Goal: Task Accomplishment & Management: Use online tool/utility

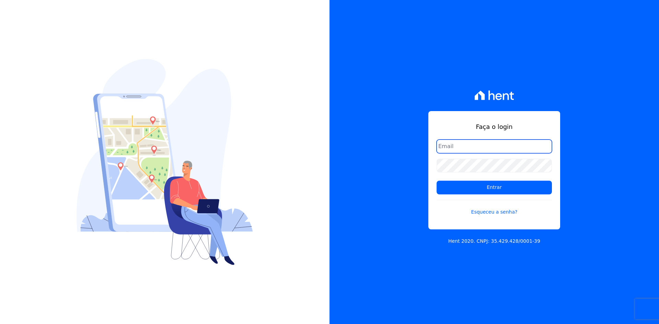
click at [478, 145] on input "email" at bounding box center [494, 147] width 115 height 14
type input "[EMAIL_ADDRESS][DOMAIN_NAME]"
drag, startPoint x: 462, startPoint y: 191, endPoint x: 463, endPoint y: 195, distance: 3.7
click at [462, 192] on input "Entrar" at bounding box center [494, 188] width 115 height 14
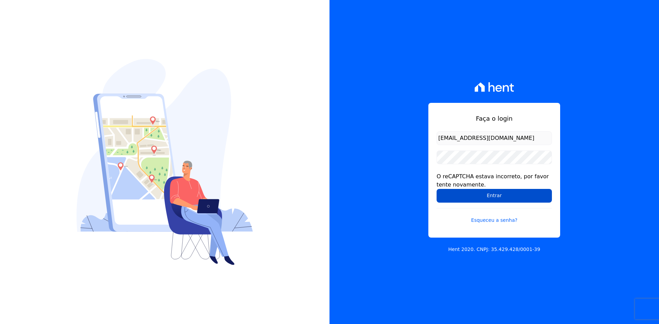
click at [476, 203] on input "Entrar" at bounding box center [494, 196] width 115 height 14
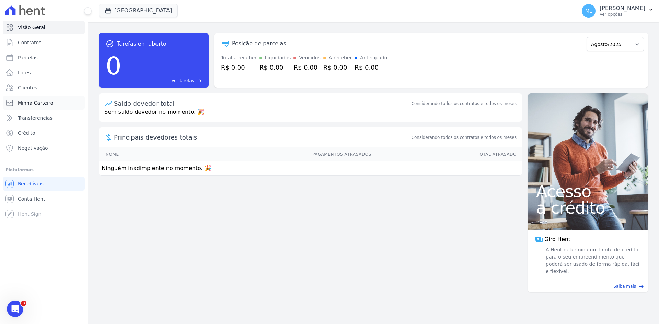
click at [45, 101] on span "Minha Carteira" at bounding box center [35, 103] width 35 height 7
click at [52, 101] on link "Minha Carteira" at bounding box center [44, 103] width 82 height 14
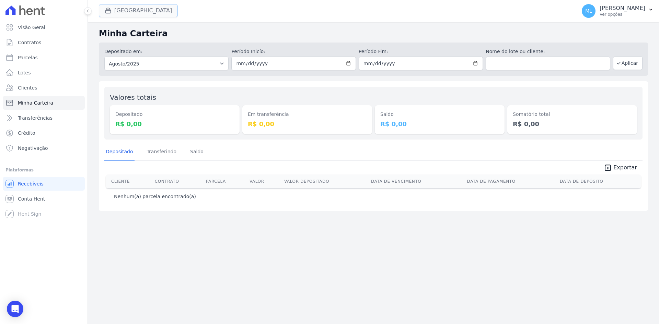
click at [126, 8] on button "[GEOGRAPHIC_DATA]" at bounding box center [138, 10] width 79 height 13
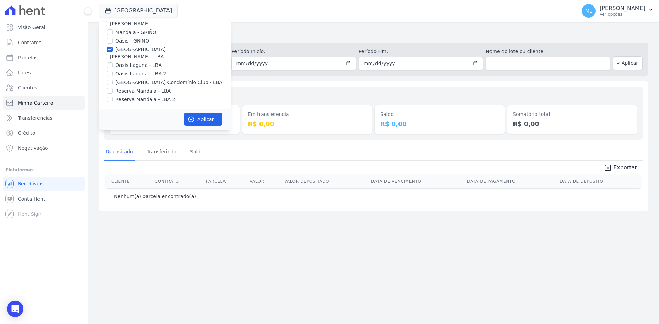
click at [128, 49] on label "[GEOGRAPHIC_DATA]" at bounding box center [140, 49] width 50 height 7
click at [113, 49] on input "[GEOGRAPHIC_DATA]" at bounding box center [109, 49] width 5 height 5
checkbox input "false"
click at [128, 35] on label "Areias do Planalto" at bounding box center [136, 37] width 43 height 7
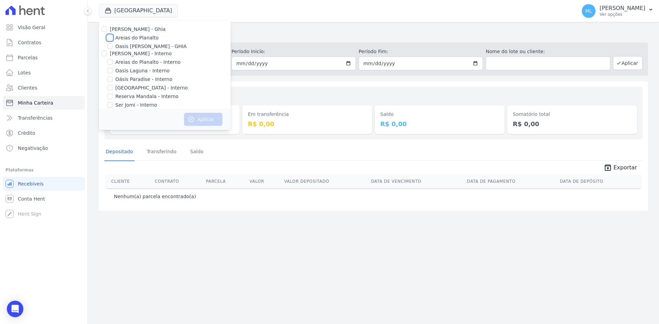
click at [113, 35] on input "Areias do Planalto" at bounding box center [109, 37] width 5 height 5
checkbox input "true"
click at [201, 117] on button "Aplicar" at bounding box center [203, 119] width 38 height 13
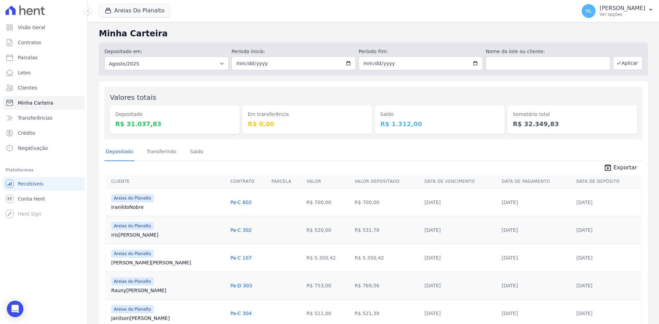
click at [336, 145] on div "Depositado Transferindo [GEOGRAPHIC_DATA]" at bounding box center [373, 152] width 538 height 17
click at [348, 60] on input "[DATE]" at bounding box center [293, 64] width 124 height 14
type input "[DATE]"
click at [479, 65] on input "[DATE]" at bounding box center [421, 64] width 124 height 14
click at [471, 62] on input "[DATE]" at bounding box center [421, 64] width 124 height 14
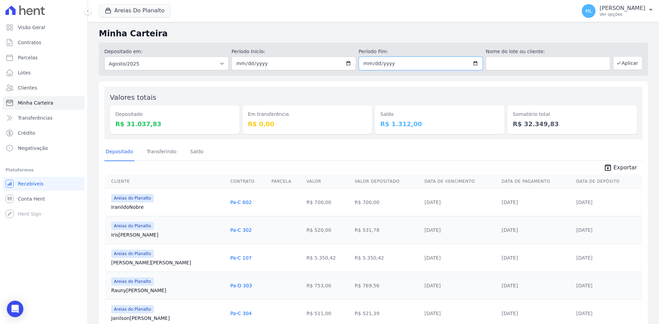
type input "[DATE]"
click at [622, 65] on button "Aplicar" at bounding box center [628, 63] width 30 height 14
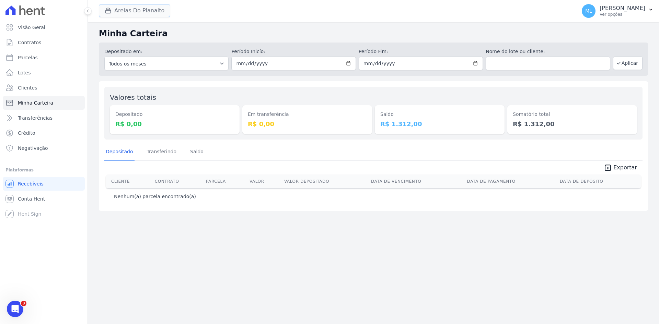
click at [148, 12] on button "Areias Do Planalto" at bounding box center [134, 10] width 71 height 13
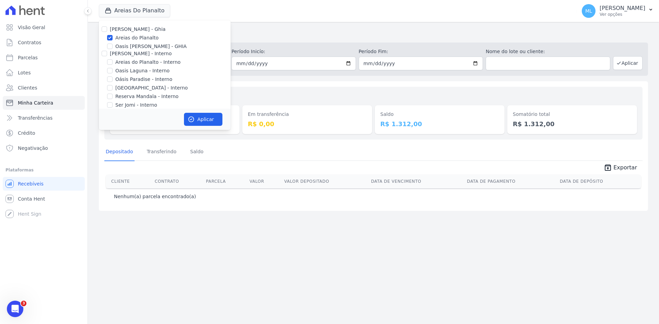
click at [138, 36] on label "Areias do Planalto" at bounding box center [136, 37] width 43 height 7
click at [113, 36] on input "Areias do Planalto" at bounding box center [109, 37] width 5 height 5
checkbox input "false"
click at [137, 61] on label "Areias do Planalto - Interno" at bounding box center [147, 62] width 65 height 7
click at [113, 61] on input "Areias do Planalto - Interno" at bounding box center [109, 61] width 5 height 5
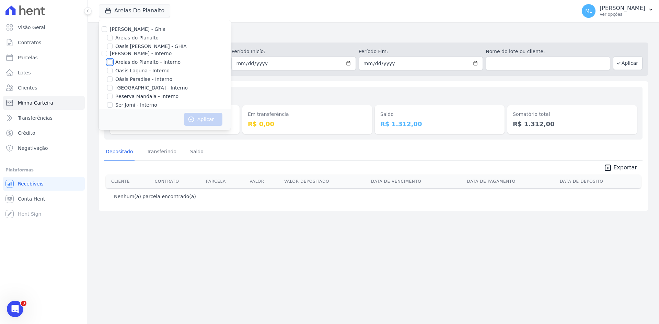
checkbox input "true"
click at [139, 84] on label "[GEOGRAPHIC_DATA] - Interno" at bounding box center [151, 87] width 72 height 7
click at [113, 85] on input "[GEOGRAPHIC_DATA] - Interno" at bounding box center [109, 87] width 5 height 5
checkbox input "true"
click at [200, 120] on button "Aplicar" at bounding box center [203, 119] width 38 height 13
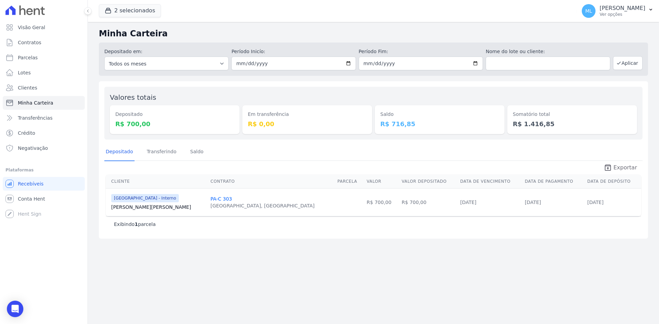
click at [624, 170] on span "Exportar" at bounding box center [625, 168] width 24 height 8
click at [141, 10] on button "2 selecionados" at bounding box center [130, 10] width 62 height 13
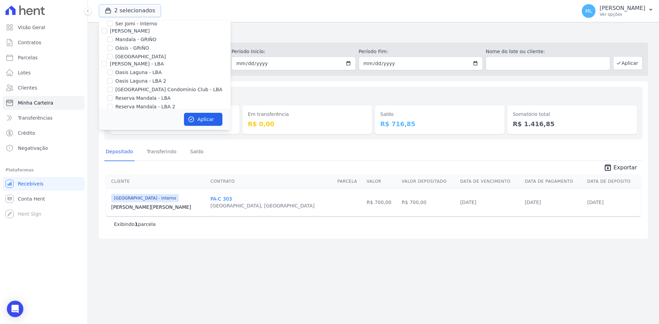
scroll to position [89, 0]
click at [150, 81] on label "[GEOGRAPHIC_DATA] Condomínio Club - LBA" at bounding box center [168, 82] width 107 height 7
click at [113, 81] on input "[GEOGRAPHIC_DATA] Condomínio Club - LBA" at bounding box center [109, 82] width 5 height 5
checkbox input "true"
click at [204, 117] on button "Aplicar" at bounding box center [203, 119] width 38 height 13
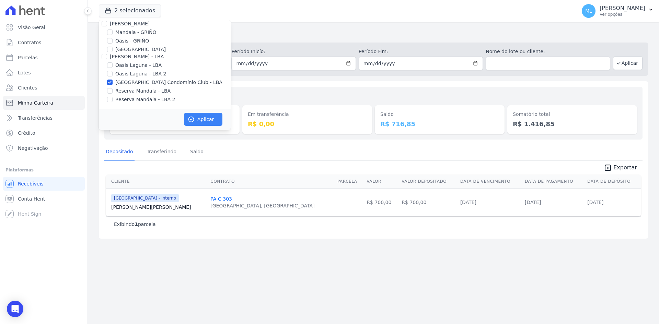
scroll to position [87, 0]
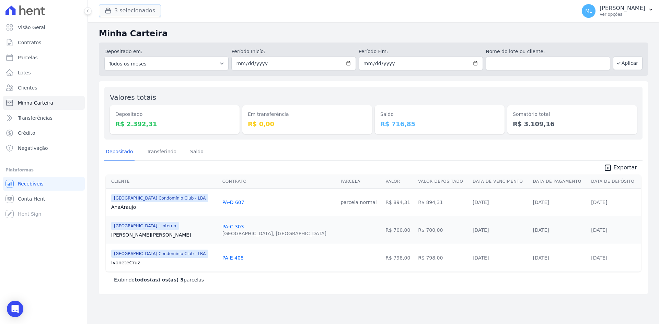
click at [146, 11] on button "3 selecionados" at bounding box center [130, 10] width 62 height 13
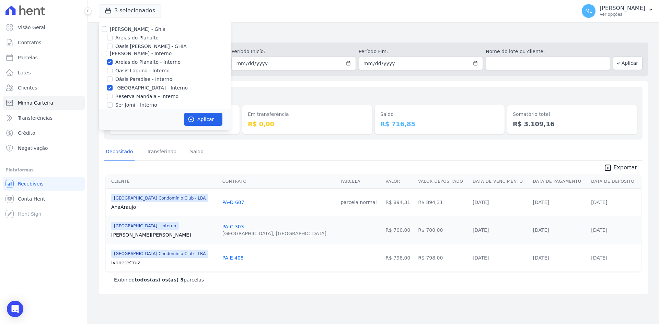
click at [138, 62] on label "Areias do Planalto - Interno" at bounding box center [147, 62] width 65 height 7
click at [113, 62] on input "Areias do Planalto - Interno" at bounding box center [109, 61] width 5 height 5
checkbox input "false"
click at [137, 84] on div "Celina Guimaraes - Ghia Areias do Planalto Oasis Celina Guimaraes - GHIA Celina…" at bounding box center [165, 108] width 132 height 177
click at [137, 88] on label "[GEOGRAPHIC_DATA] - Interno" at bounding box center [151, 87] width 72 height 7
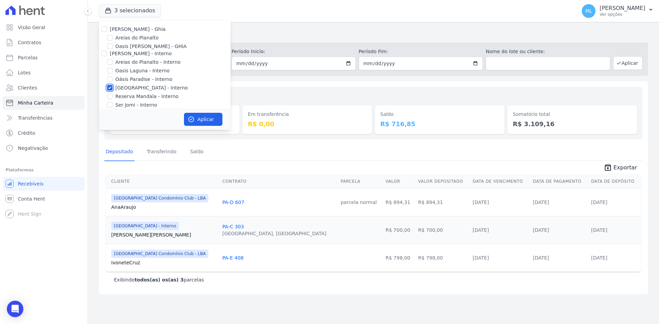
click at [113, 88] on input "[GEOGRAPHIC_DATA] - Interno" at bounding box center [109, 87] width 5 height 5
checkbox input "false"
click at [197, 121] on button "Aplicar" at bounding box center [203, 119] width 38 height 13
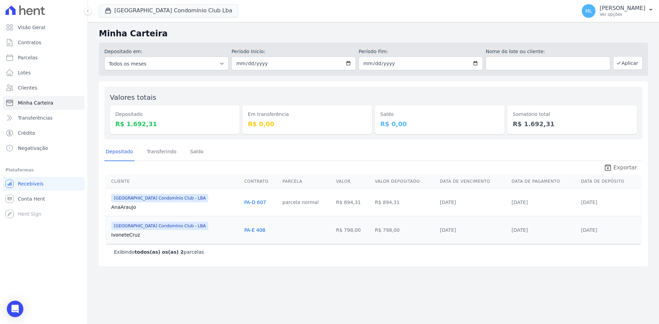
click at [622, 168] on span "Exportar" at bounding box center [625, 168] width 24 height 8
click at [236, 142] on div "Valores totais Depositado R$ 1.692,31 Em transferência R$ 0,00 Saldo R$ 0,00 So…" at bounding box center [373, 173] width 549 height 185
click at [117, 13] on button "Parque Do Planalto Condomínio Club Lba" at bounding box center [168, 10] width 139 height 13
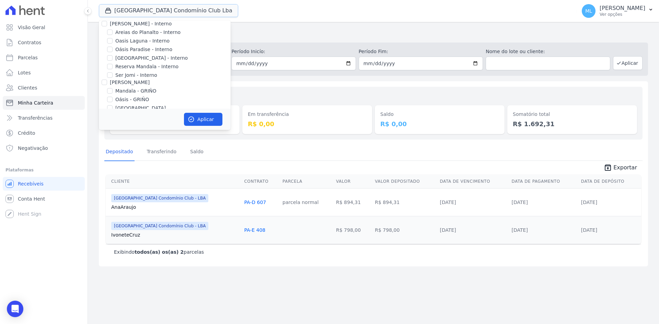
scroll to position [89, 0]
click at [134, 82] on label "[GEOGRAPHIC_DATA] Condomínio Club - LBA" at bounding box center [168, 82] width 107 height 7
click at [113, 82] on input "[GEOGRAPHIC_DATA] Condomínio Club - LBA" at bounding box center [109, 82] width 5 height 5
checkbox input "false"
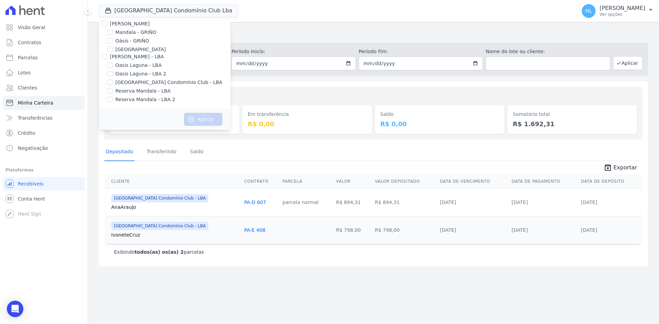
click at [137, 92] on label "Reserva Mandala - LBA" at bounding box center [142, 91] width 55 height 7
click at [113, 92] on input "Reserva Mandala - LBA" at bounding box center [109, 90] width 5 height 5
checkbox input "true"
click at [138, 98] on label "Reserva Mandala - LBA 2" at bounding box center [145, 99] width 60 height 7
click at [113, 98] on input "Reserva Mandala - LBA 2" at bounding box center [109, 99] width 5 height 5
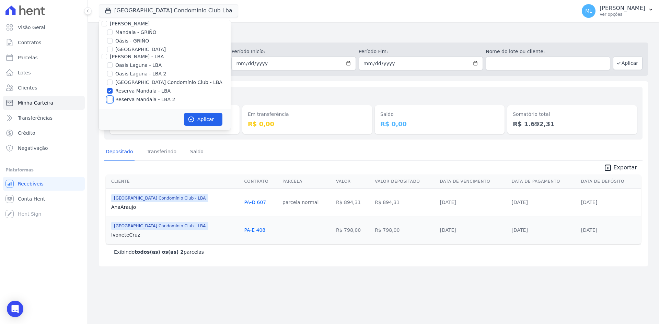
checkbox input "true"
click at [206, 115] on button "Aplicar" at bounding box center [203, 119] width 38 height 13
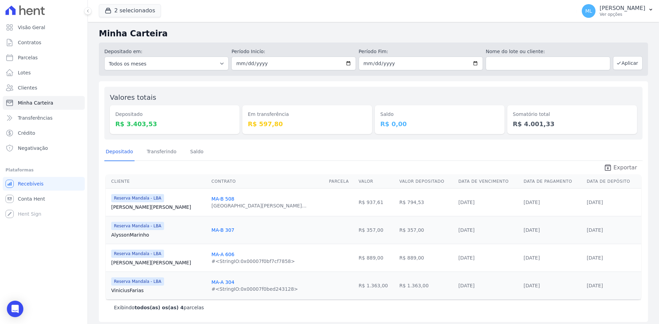
click at [626, 167] on span "Exportar" at bounding box center [625, 168] width 24 height 8
click at [251, 151] on div "Depositado Transferindo [GEOGRAPHIC_DATA]" at bounding box center [373, 152] width 538 height 17
click at [145, 9] on button "2 selecionados" at bounding box center [130, 10] width 62 height 13
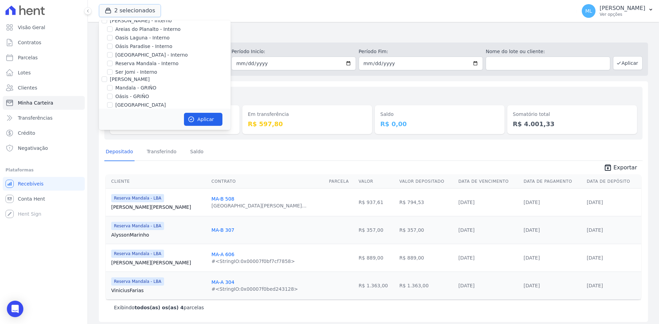
scroll to position [89, 0]
click at [129, 92] on label "Reserva Mandala - LBA" at bounding box center [142, 91] width 55 height 7
click at [113, 92] on input "Reserva Mandala - LBA" at bounding box center [109, 90] width 5 height 5
checkbox input "false"
click at [130, 97] on label "Reserva Mandala - LBA 2" at bounding box center [145, 99] width 60 height 7
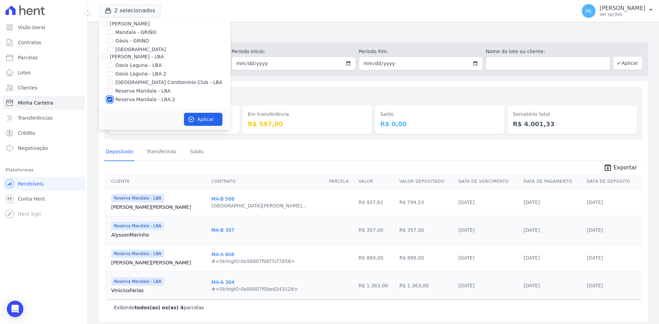
click at [113, 97] on input "Reserva Mandala - LBA 2" at bounding box center [109, 99] width 5 height 5
checkbox input "false"
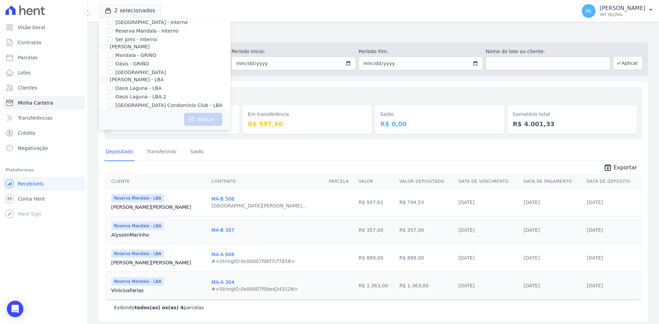
scroll to position [54, 0]
click at [138, 66] on label "Mandala - GRIÑO" at bounding box center [135, 66] width 41 height 7
click at [113, 66] on input "Mandala - GRIÑO" at bounding box center [109, 66] width 5 height 5
checkbox input "true"
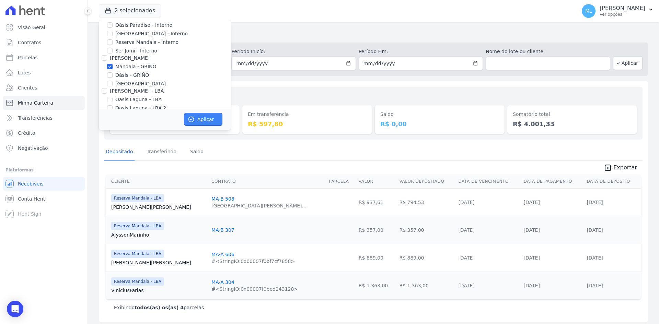
click at [204, 119] on button "Aplicar" at bounding box center [203, 119] width 38 height 13
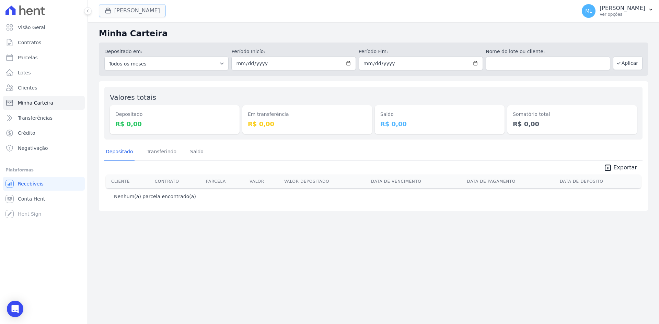
click at [131, 5] on button "Mandala Griño" at bounding box center [132, 10] width 67 height 13
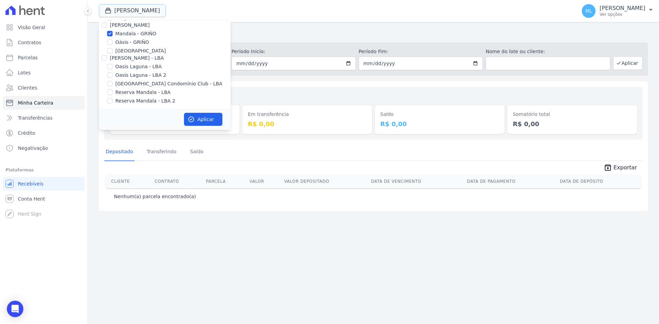
scroll to position [89, 0]
click at [135, 33] on label "Mandala - GRIÑO" at bounding box center [135, 32] width 41 height 7
click at [113, 33] on input "Mandala - GRIÑO" at bounding box center [109, 32] width 5 height 5
checkbox input "false"
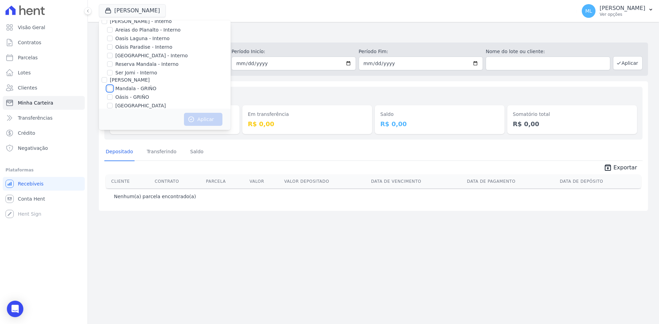
scroll to position [20, 0]
click at [137, 77] on label "Reserva Mandala - Interno" at bounding box center [146, 76] width 63 height 7
click at [113, 77] on input "Reserva Mandala - Interno" at bounding box center [109, 76] width 5 height 5
checkbox input "true"
click at [201, 119] on button "Aplicar" at bounding box center [203, 119] width 38 height 13
